Goal: Task Accomplishment & Management: Manage account settings

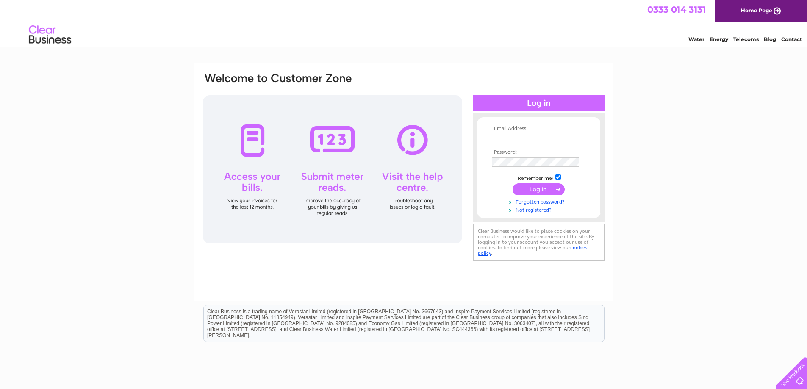
type input "shop@kateflemings.co.uk"
click at [533, 189] on input "submit" at bounding box center [539, 190] width 52 height 12
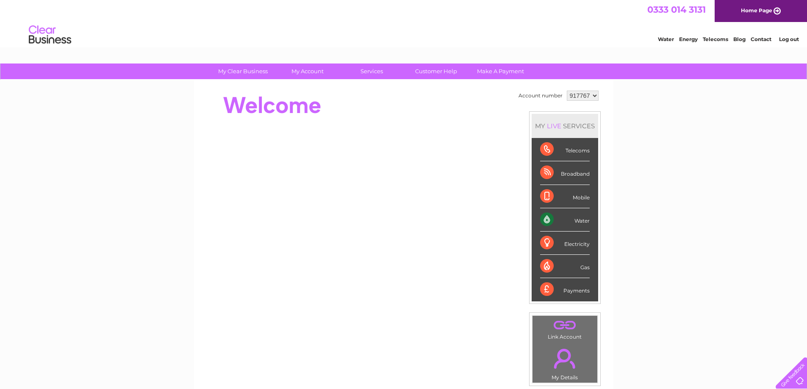
click at [546, 218] on div "Water" at bounding box center [565, 220] width 50 height 23
click at [643, 222] on div "My Clear Business Login Details My Details My Preferences Link Account My Accou…" at bounding box center [403, 302] width 807 height 476
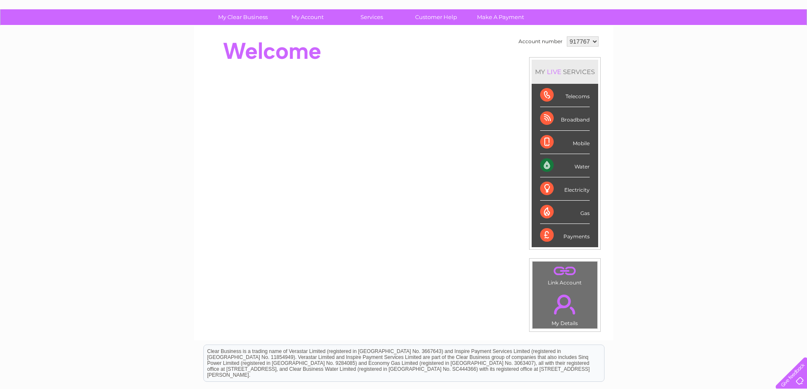
scroll to position [30, 0]
